Goal: Ask a question: Seek information or help from site administrators or community

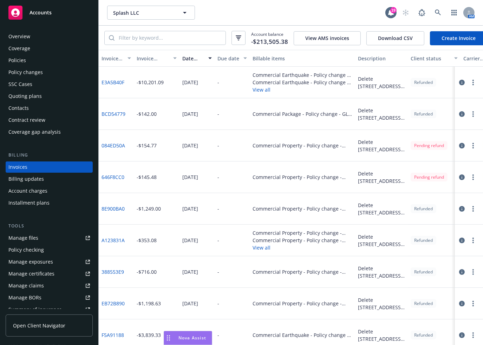
click at [195, 333] on div "Nova Assist" at bounding box center [188, 337] width 48 height 13
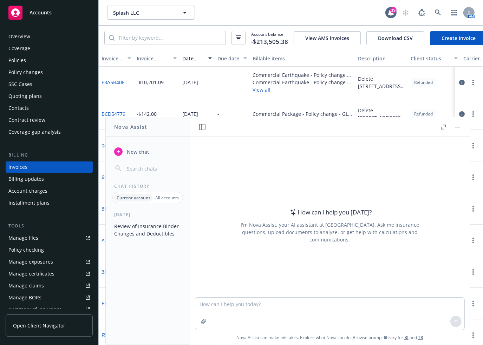
click at [442, 126] on icon "button" at bounding box center [443, 127] width 5 height 5
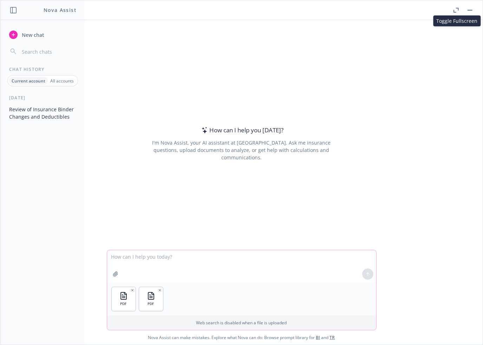
click at [152, 260] on textarea at bounding box center [241, 266] width 269 height 32
type textarea "Compare these 2 forms and advise which is more restrictive"
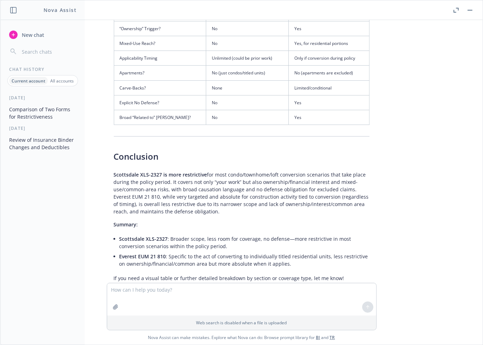
scroll to position [535, 0]
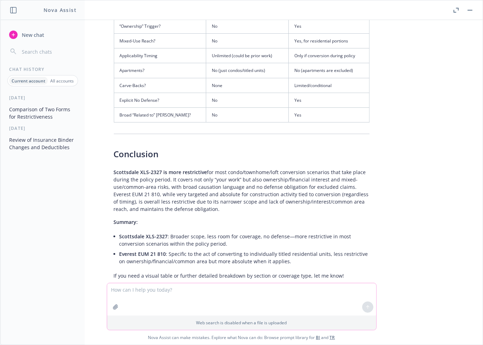
click at [184, 289] on textarea at bounding box center [241, 299] width 269 height 32
type textarea "which one is better in terms of coverage for the client?"
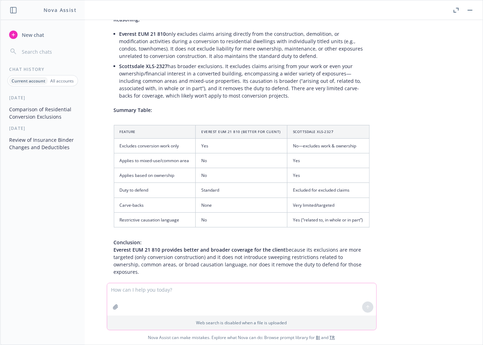
scroll to position [861, 0]
click at [432, 162] on div "pdf Everest EUM+21+810+02+07.pdf pdf Nationwide Habitat form.pdf Compare these …" at bounding box center [241, 151] width 482 height 263
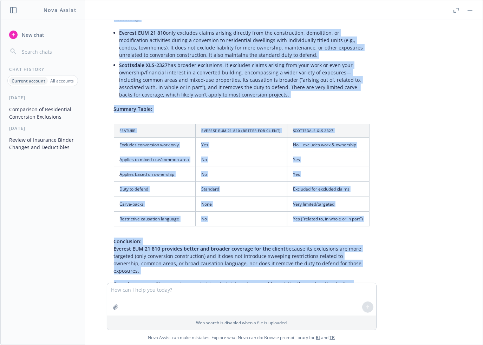
drag, startPoint x: 109, startPoint y: 93, endPoint x: 353, endPoint y: 249, distance: 289.7
click at [353, 249] on div "Based on the comparison of the two forms: The Everest EUM 21 810 02 07 form is …" at bounding box center [242, 138] width 270 height 304
copy div "Lor Ipsumdo SIT 00 545 03 24 amet co adipis el seddo ei temporin utl etd magnaa…"
click at [442, 195] on div "pdf Everest EUM+21+810+02+07.pdf pdf Nationwide Habitat form.pdf Compare these …" at bounding box center [241, 151] width 482 height 263
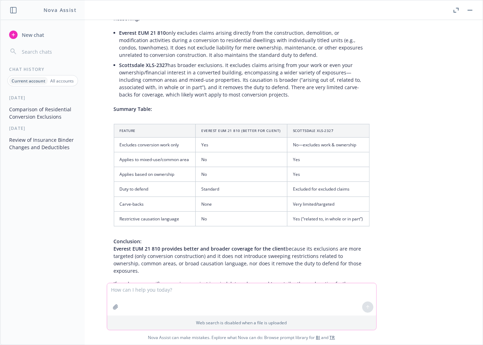
click at [171, 290] on textarea at bounding box center [241, 299] width 269 height 32
type textarea "explain this in laymans terms to the client"
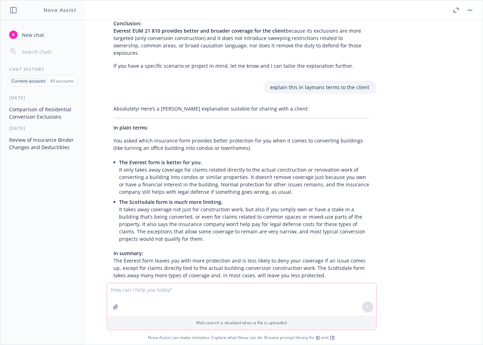
scroll to position [1083, 0]
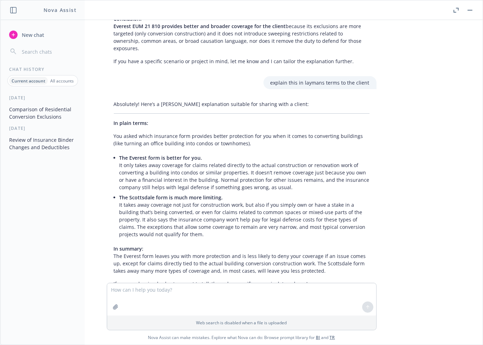
click at [313, 246] on p "In summary: The Everest form leaves you with more protection and is less likely…" at bounding box center [242, 259] width 256 height 29
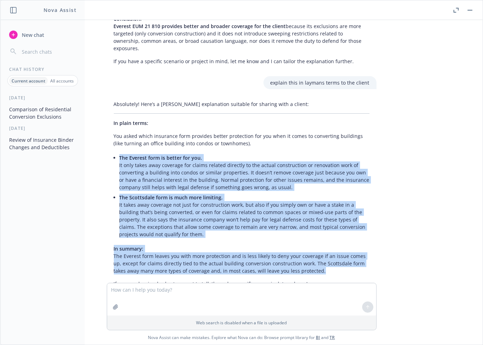
drag, startPoint x: 105, startPoint y: 133, endPoint x: 309, endPoint y: 250, distance: 235.1
click at [309, 250] on div "Absolutely! Here’s a [PERSON_NAME] explanation suitable for sharing with a clie…" at bounding box center [242, 194] width 270 height 193
copy div "Lor Ipsumdo sita co adipis eli sed. Do eius tempo inci utlabore etd magnaa enim…"
